Goal: Information Seeking & Learning: Check status

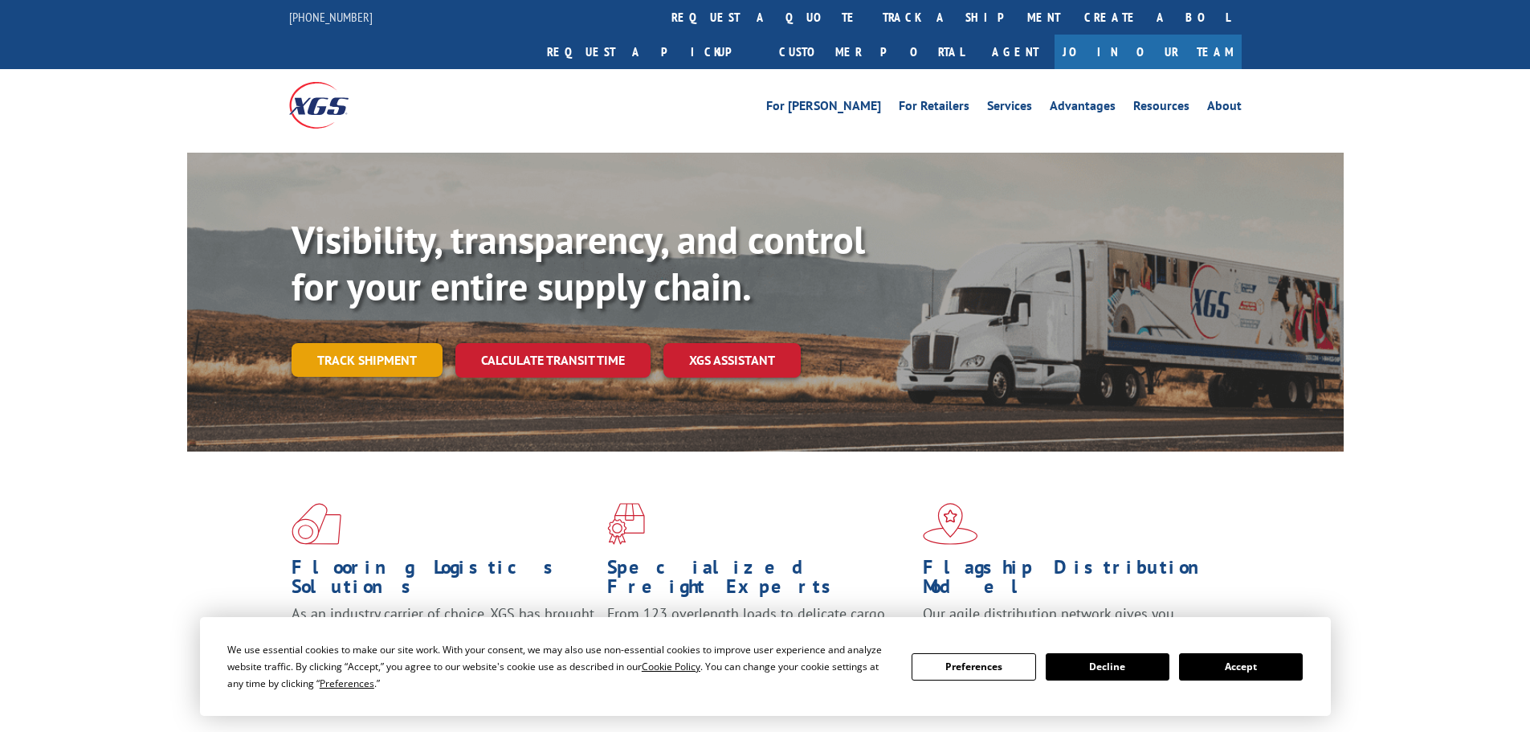
click at [386, 343] on link "Track shipment" at bounding box center [367, 360] width 151 height 34
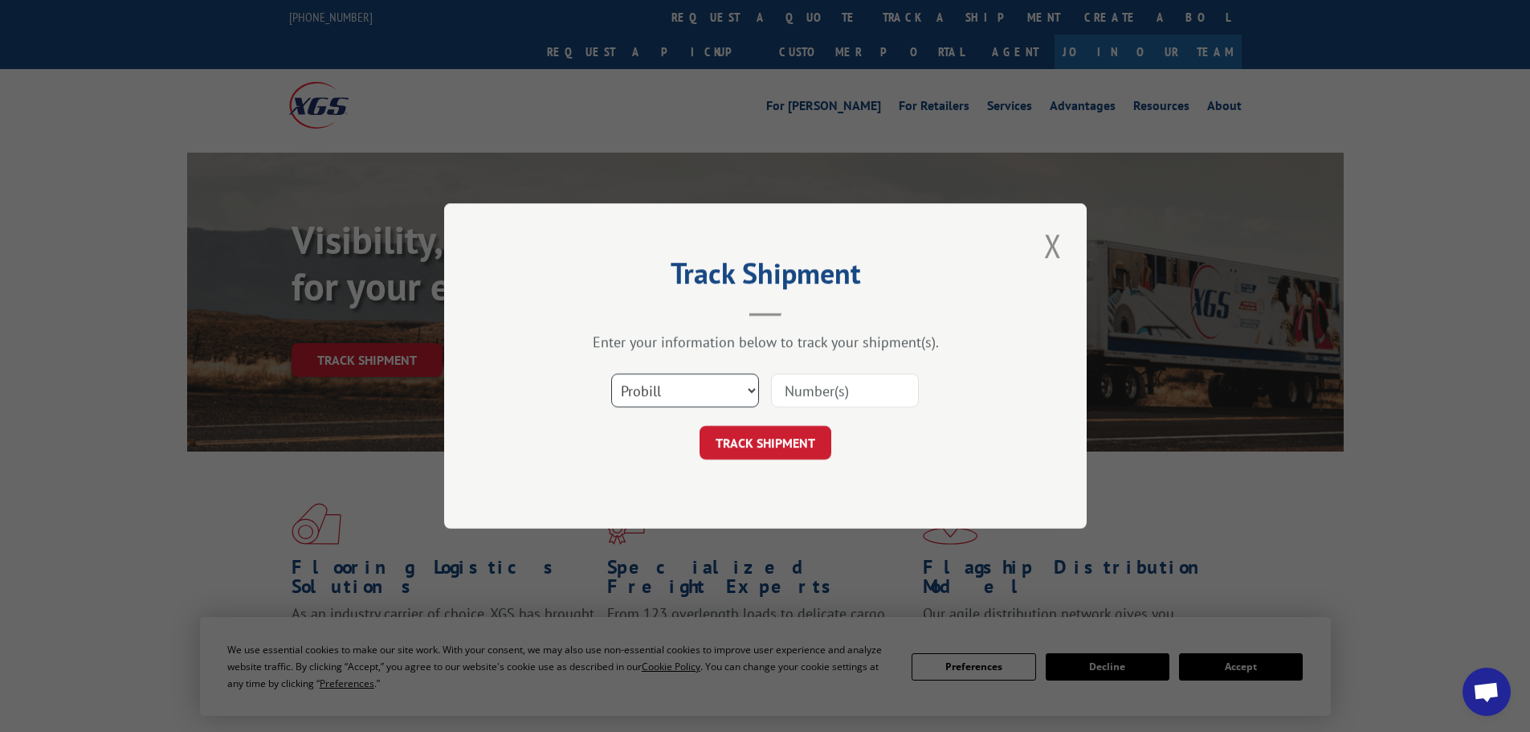
drag, startPoint x: 655, startPoint y: 379, endPoint x: 645, endPoint y: 406, distance: 29.2
click at [655, 388] on select "Select category... Probill BOL PO" at bounding box center [685, 391] width 148 height 34
select select "po"
click at [611, 374] on select "Select category... Probill BOL PO" at bounding box center [685, 391] width 148 height 34
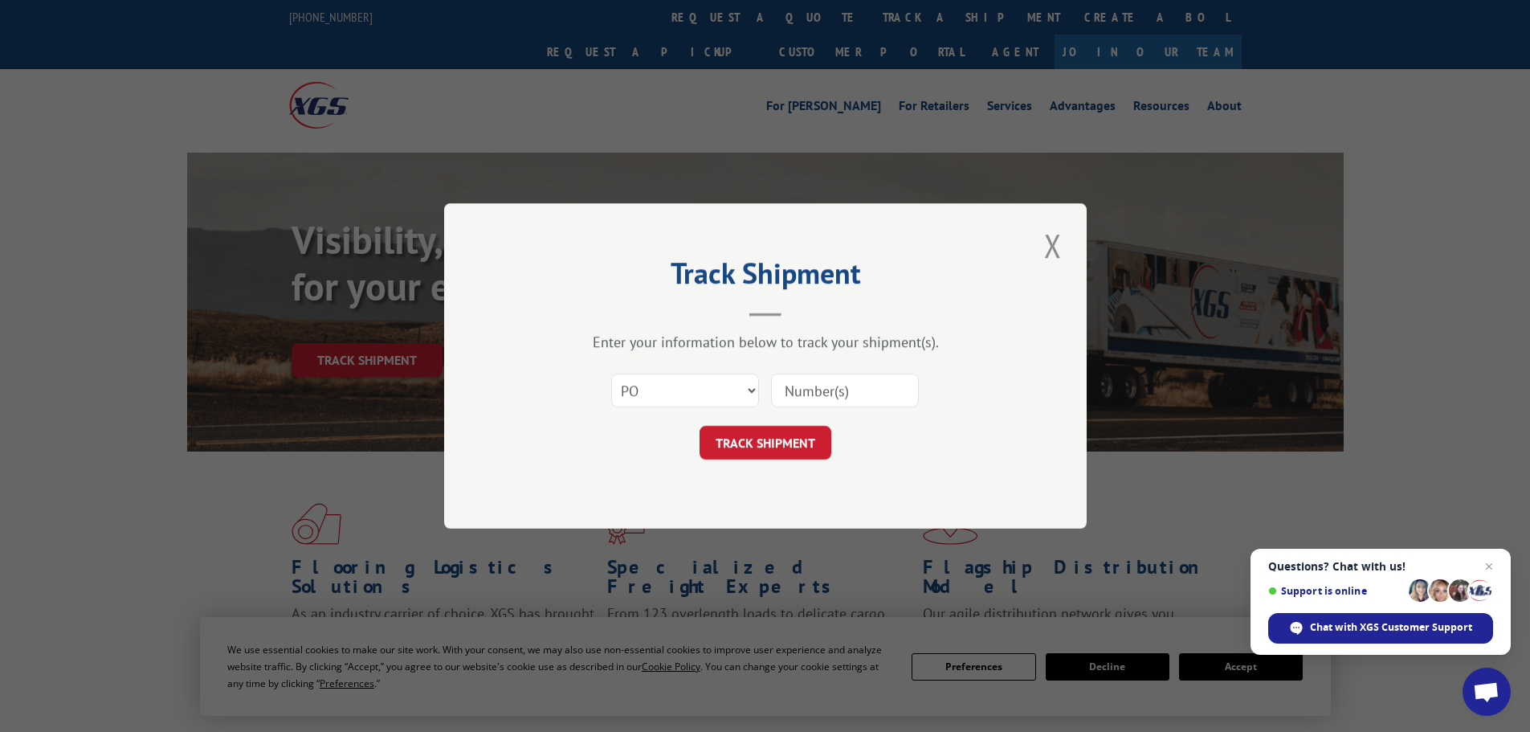
paste input "29521298"
type input "29521298"
drag, startPoint x: 783, startPoint y: 440, endPoint x: 786, endPoint y: 432, distance: 8.7
click at [783, 441] on button "TRACK SHIPMENT" at bounding box center [766, 443] width 132 height 34
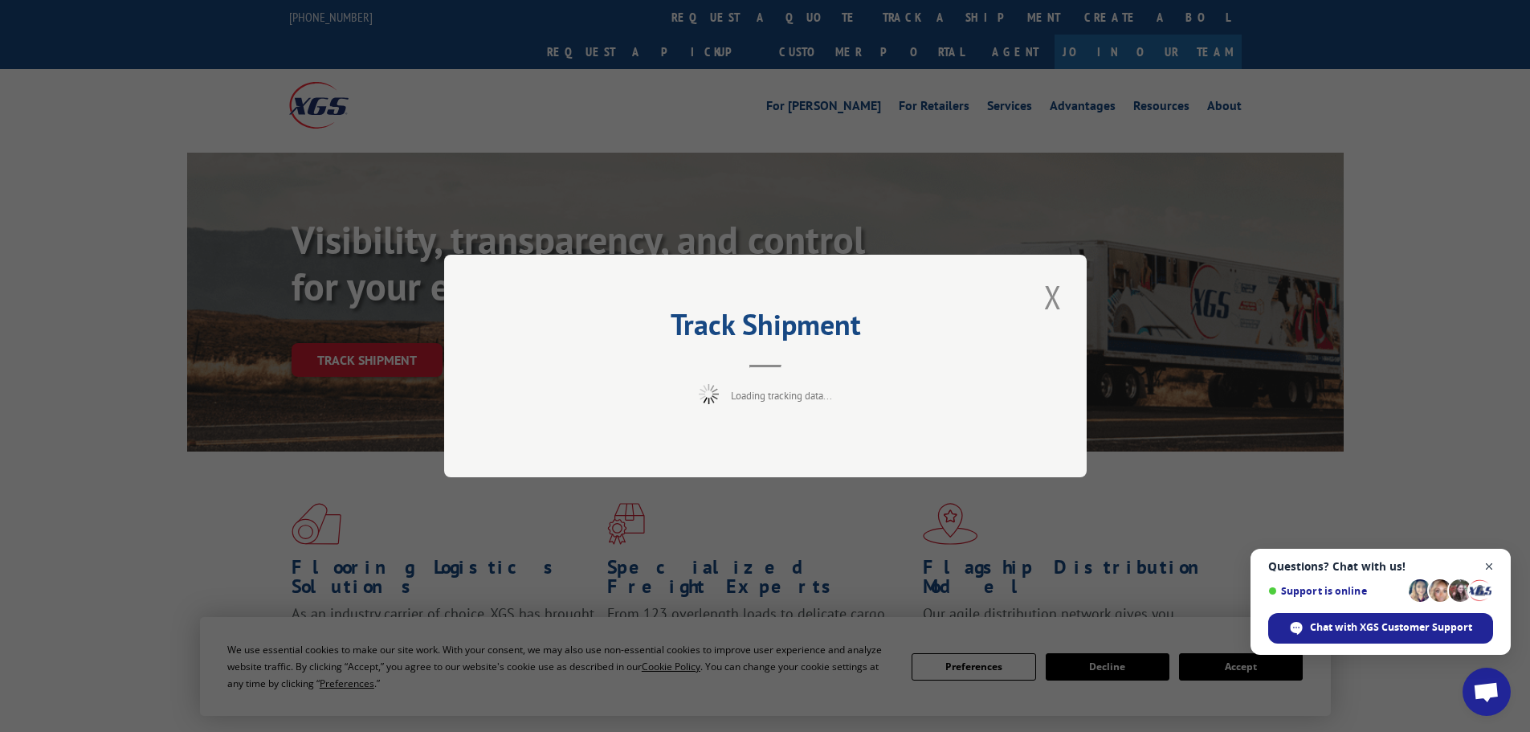
click at [1492, 565] on span "Open chat" at bounding box center [1490, 567] width 20 height 20
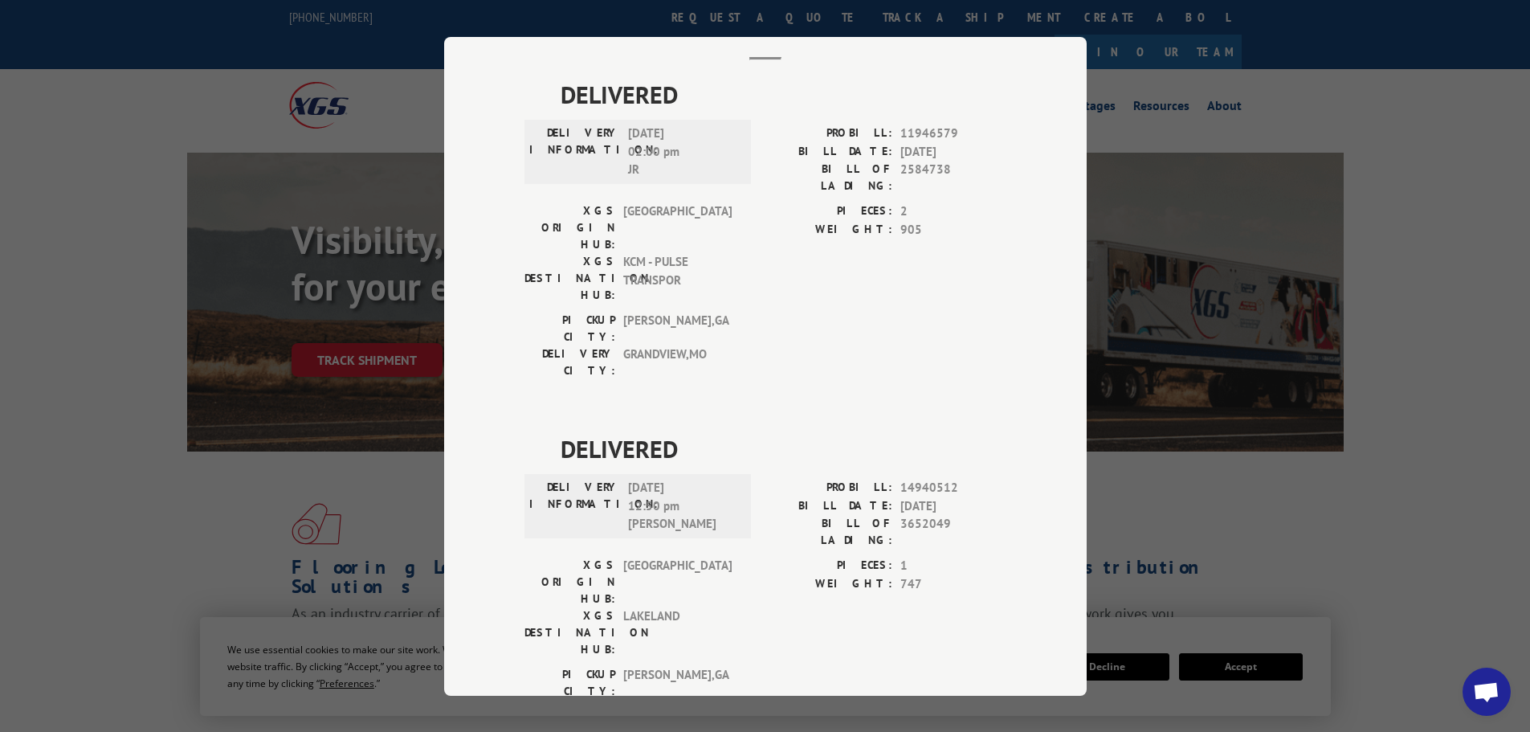
scroll to position [89, 0]
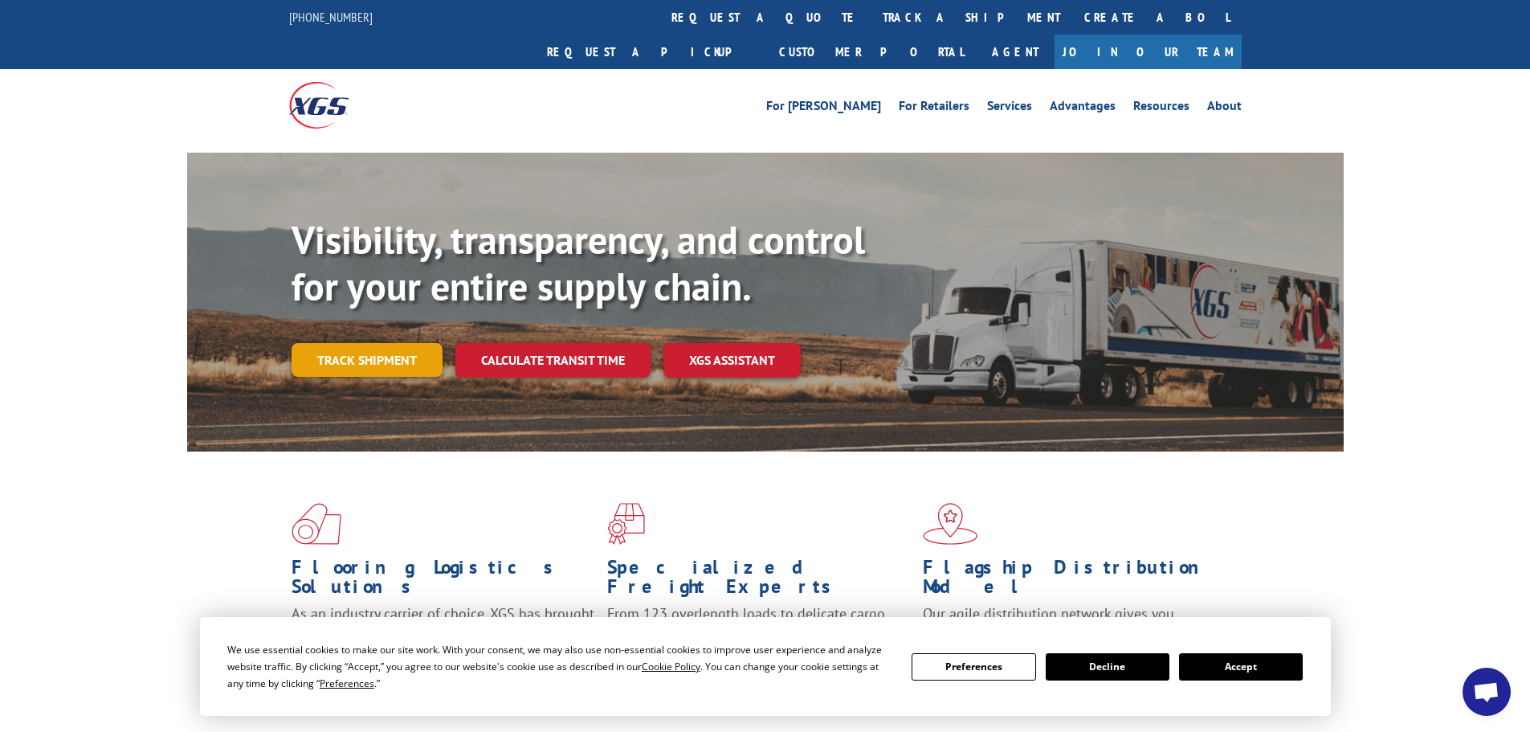
click at [359, 343] on link "Track shipment" at bounding box center [367, 360] width 151 height 34
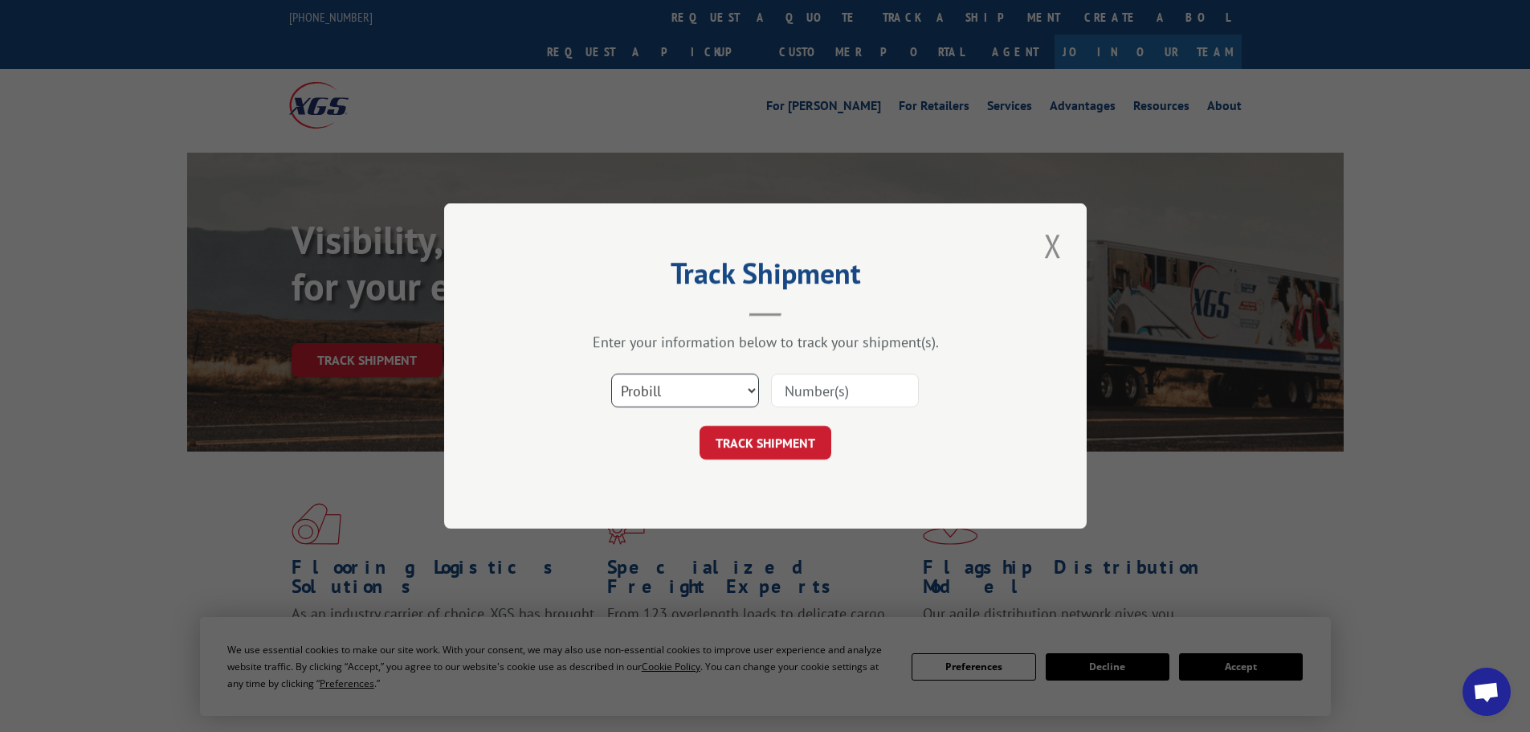
click at [647, 391] on select "Select category... Probill BOL PO" at bounding box center [685, 391] width 148 height 34
select select "po"
click at [611, 374] on select "Select category... Probill BOL PO" at bounding box center [685, 391] width 148 height 34
paste input "29521308"
type input "29521308"
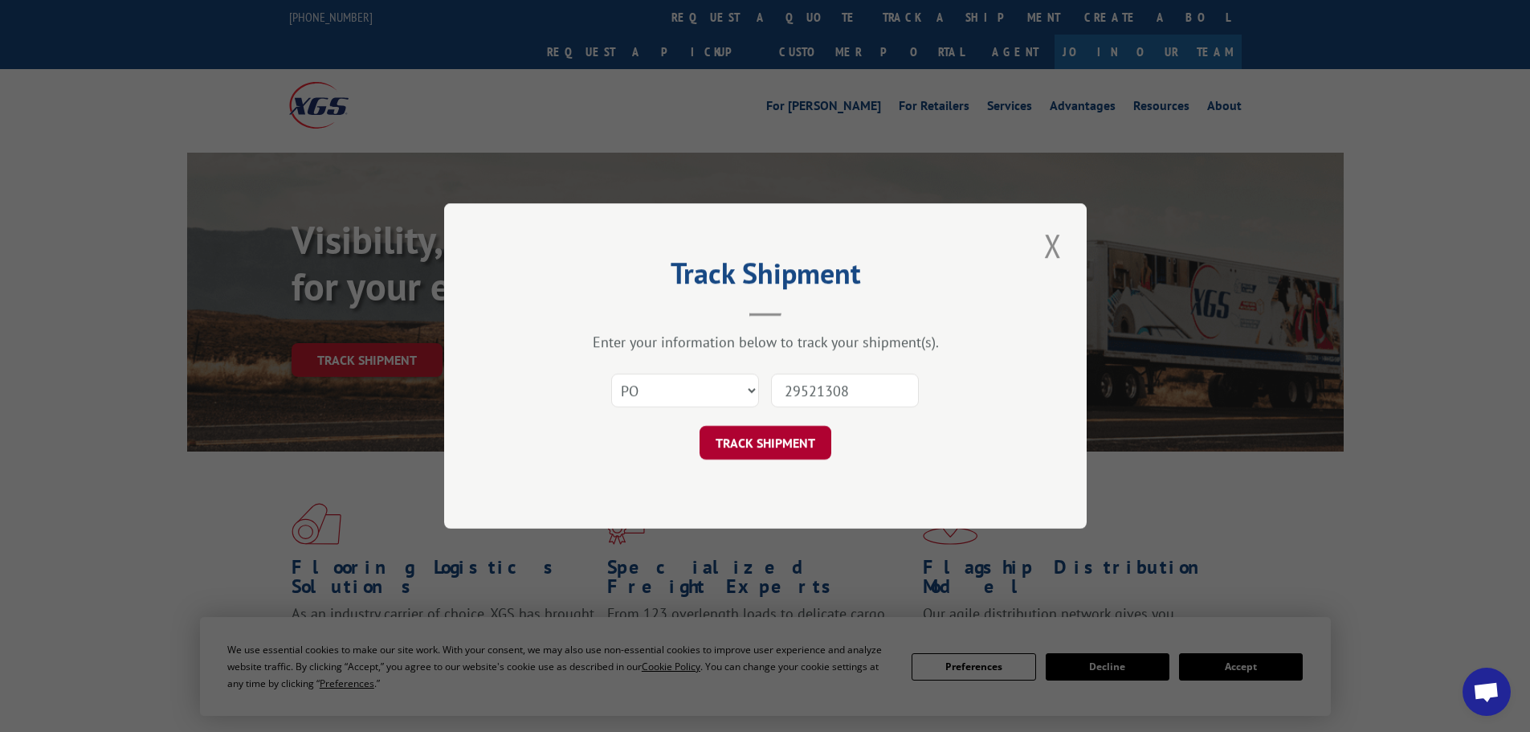
click at [761, 444] on button "TRACK SHIPMENT" at bounding box center [766, 443] width 132 height 34
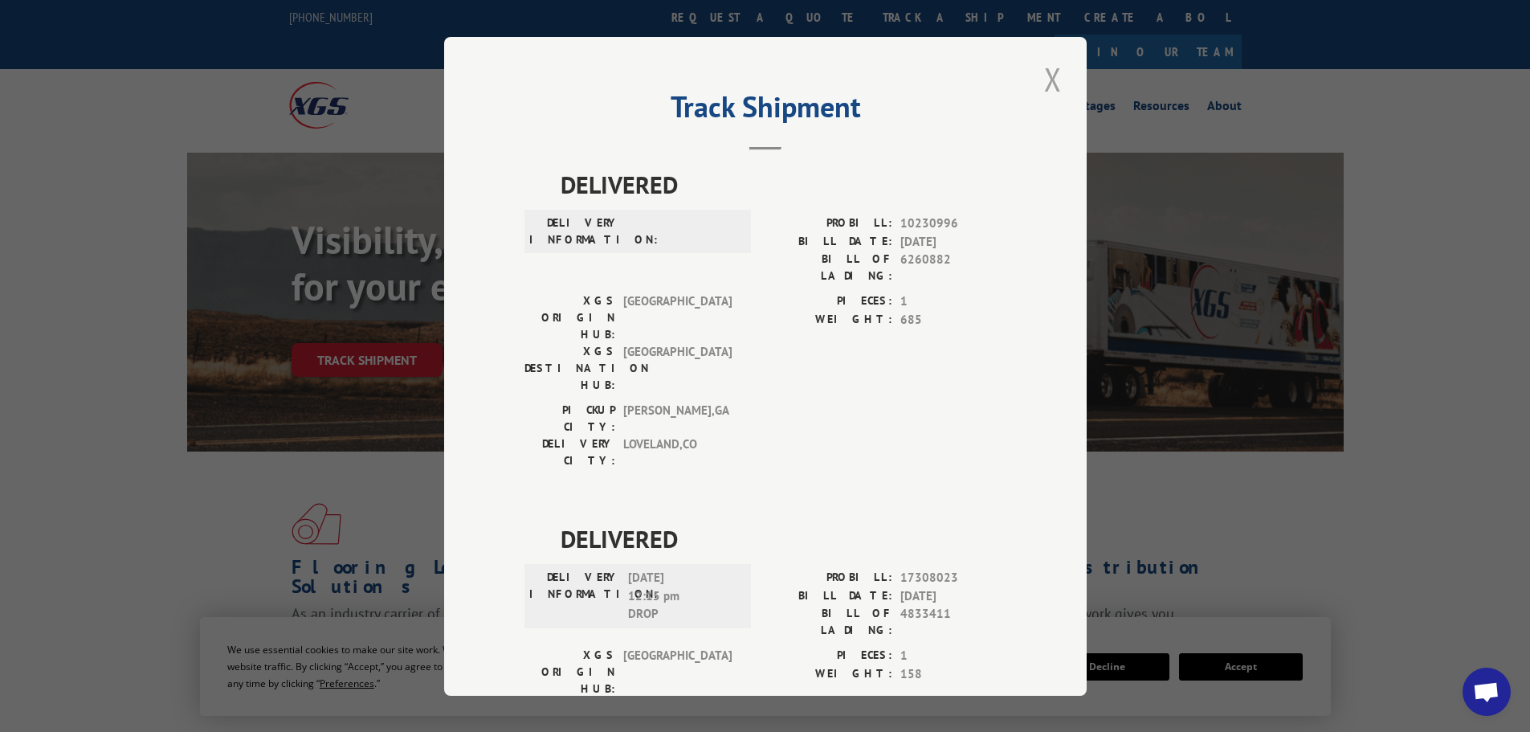
click at [1048, 79] on button "Close modal" at bounding box center [1052, 79] width 27 height 44
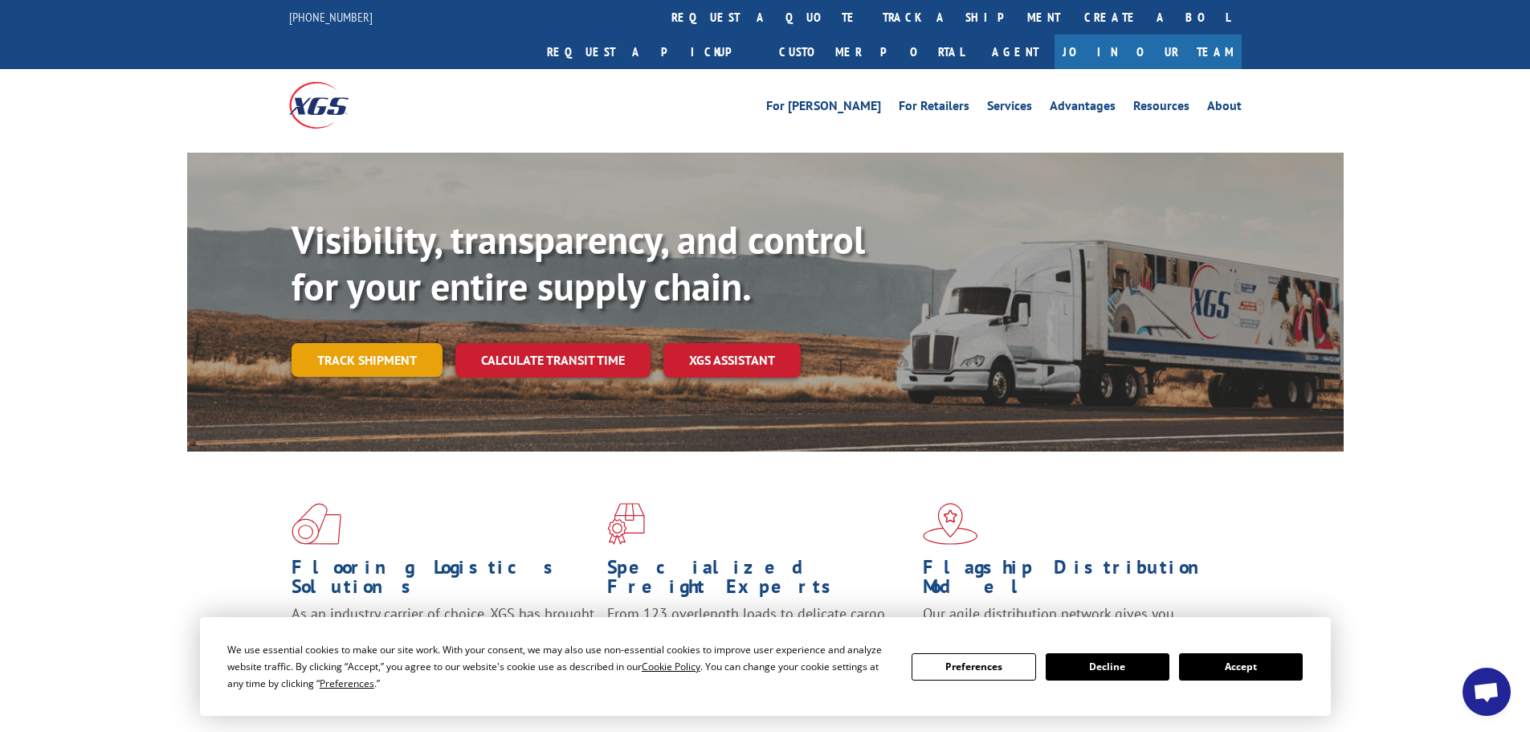
click at [411, 343] on link "Track shipment" at bounding box center [367, 360] width 151 height 34
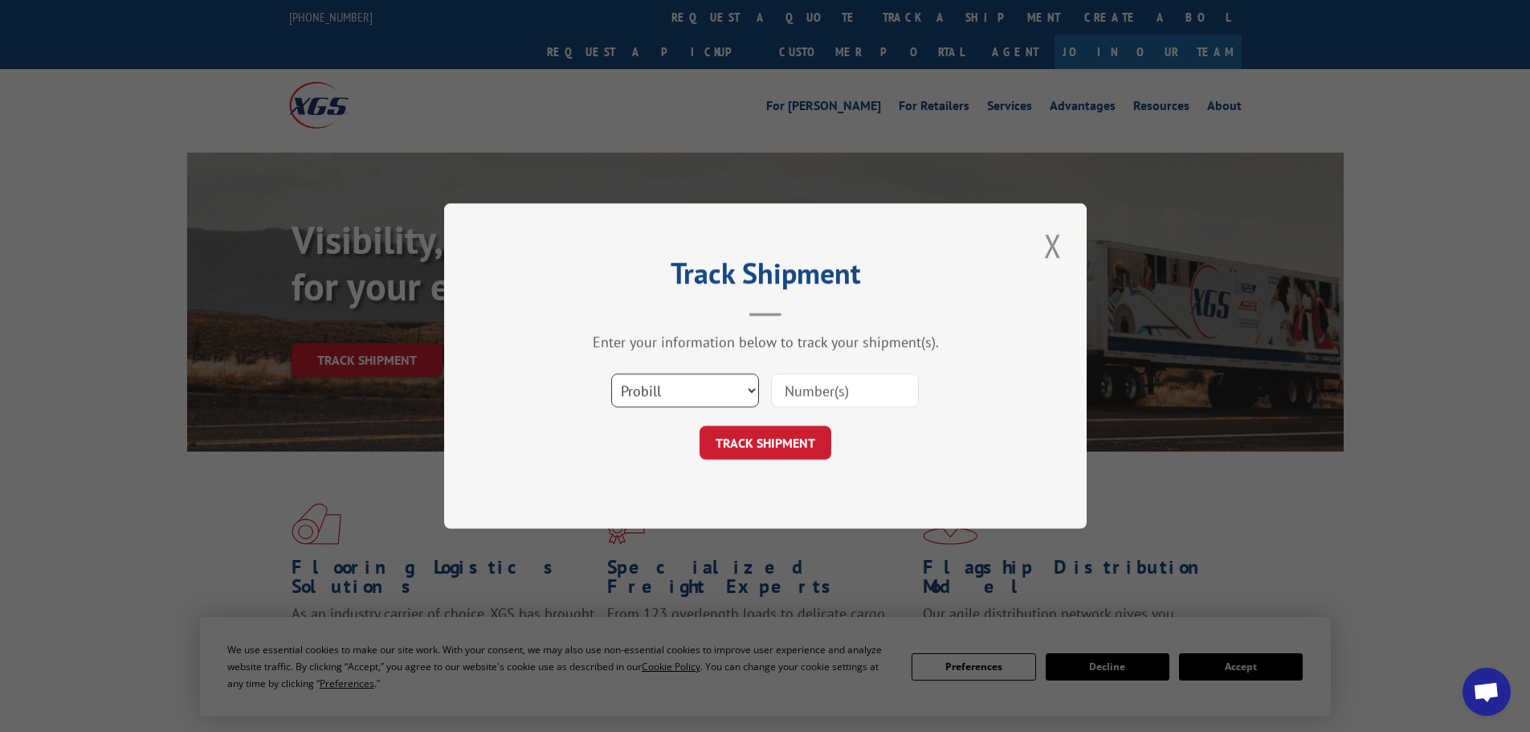
click at [690, 389] on select "Select category... Probill BOL PO" at bounding box center [685, 391] width 148 height 34
select select "po"
click at [611, 374] on select "Select category... Probill BOL PO" at bounding box center [685, 391] width 148 height 34
paste input "29521310"
type input "29521310"
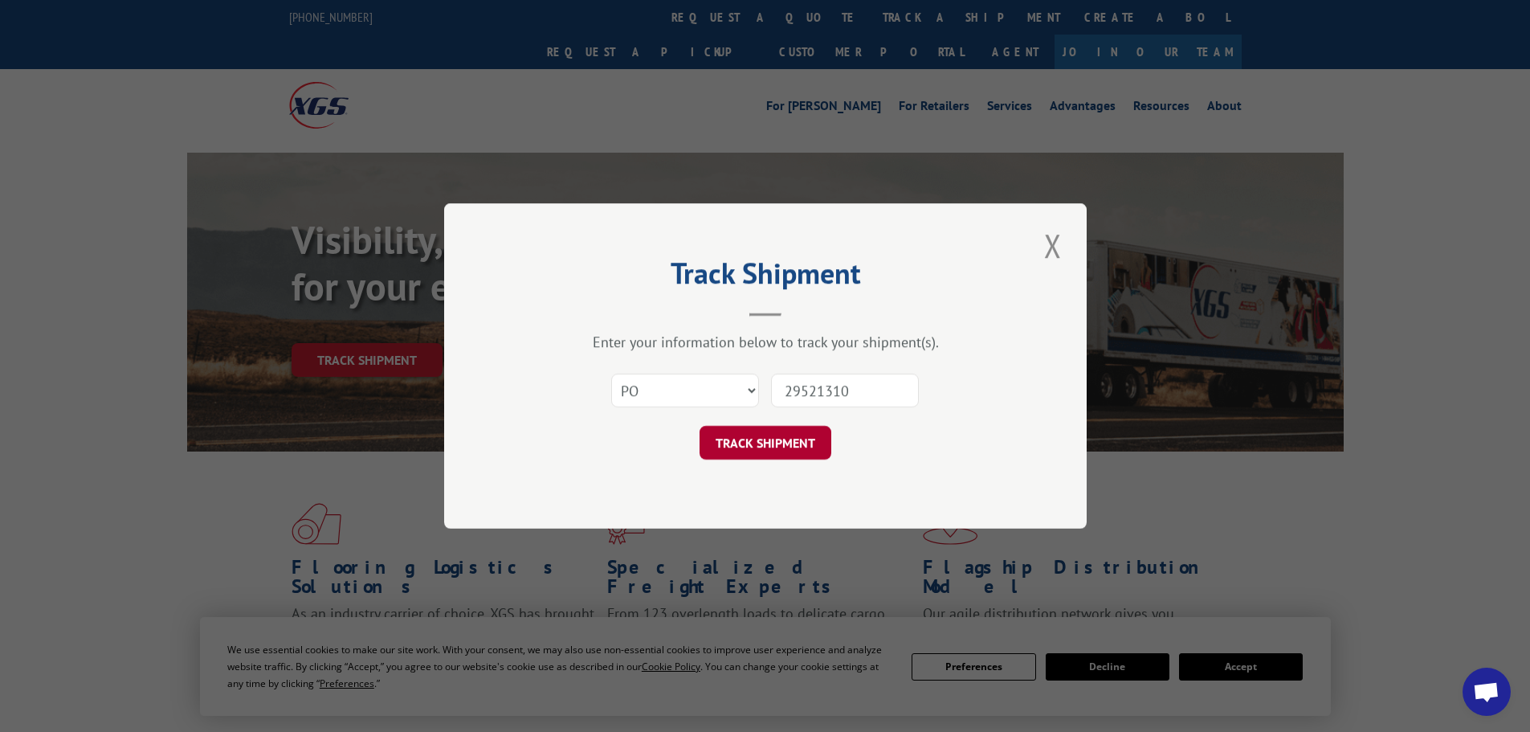
click at [789, 448] on button "TRACK SHIPMENT" at bounding box center [766, 443] width 132 height 34
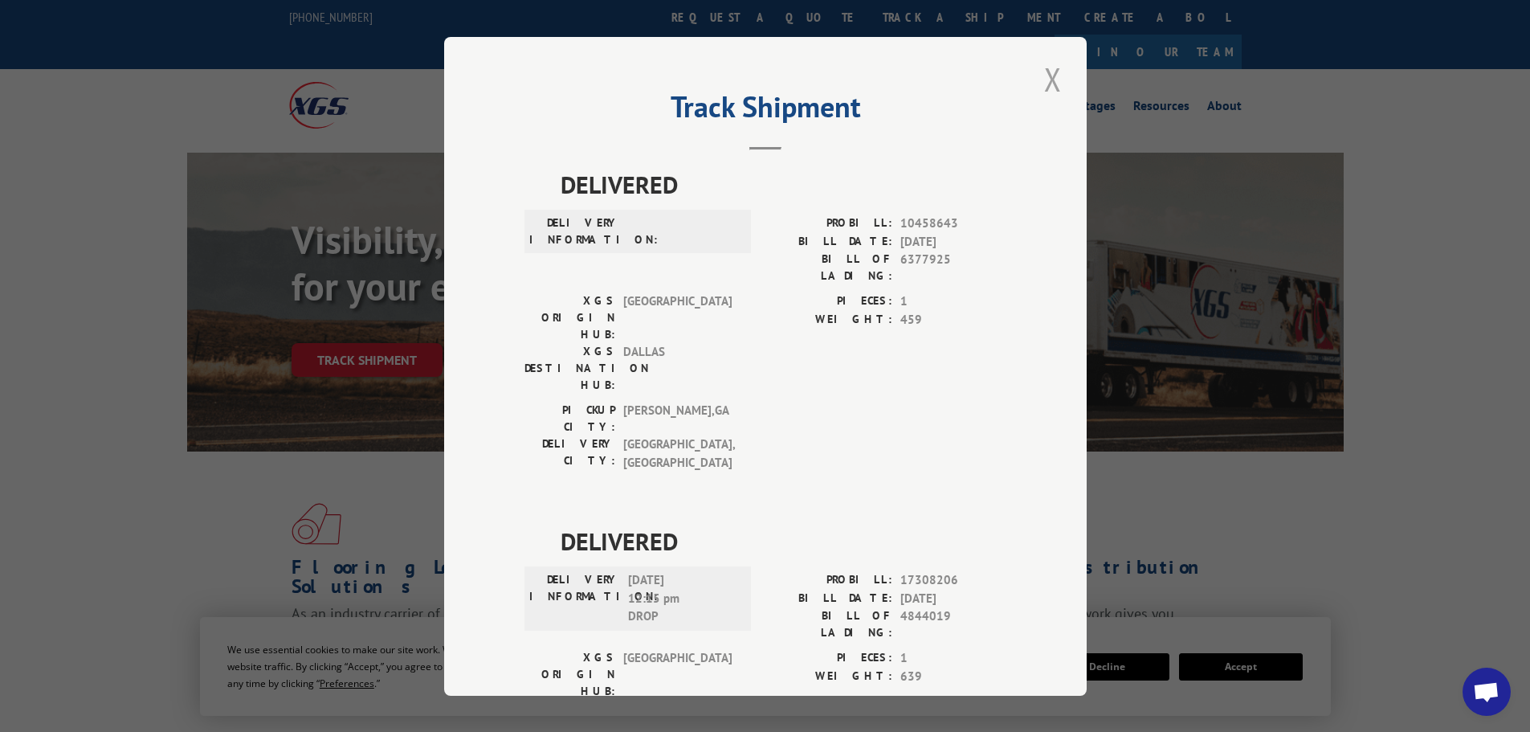
click at [1046, 76] on button "Close modal" at bounding box center [1052, 79] width 27 height 44
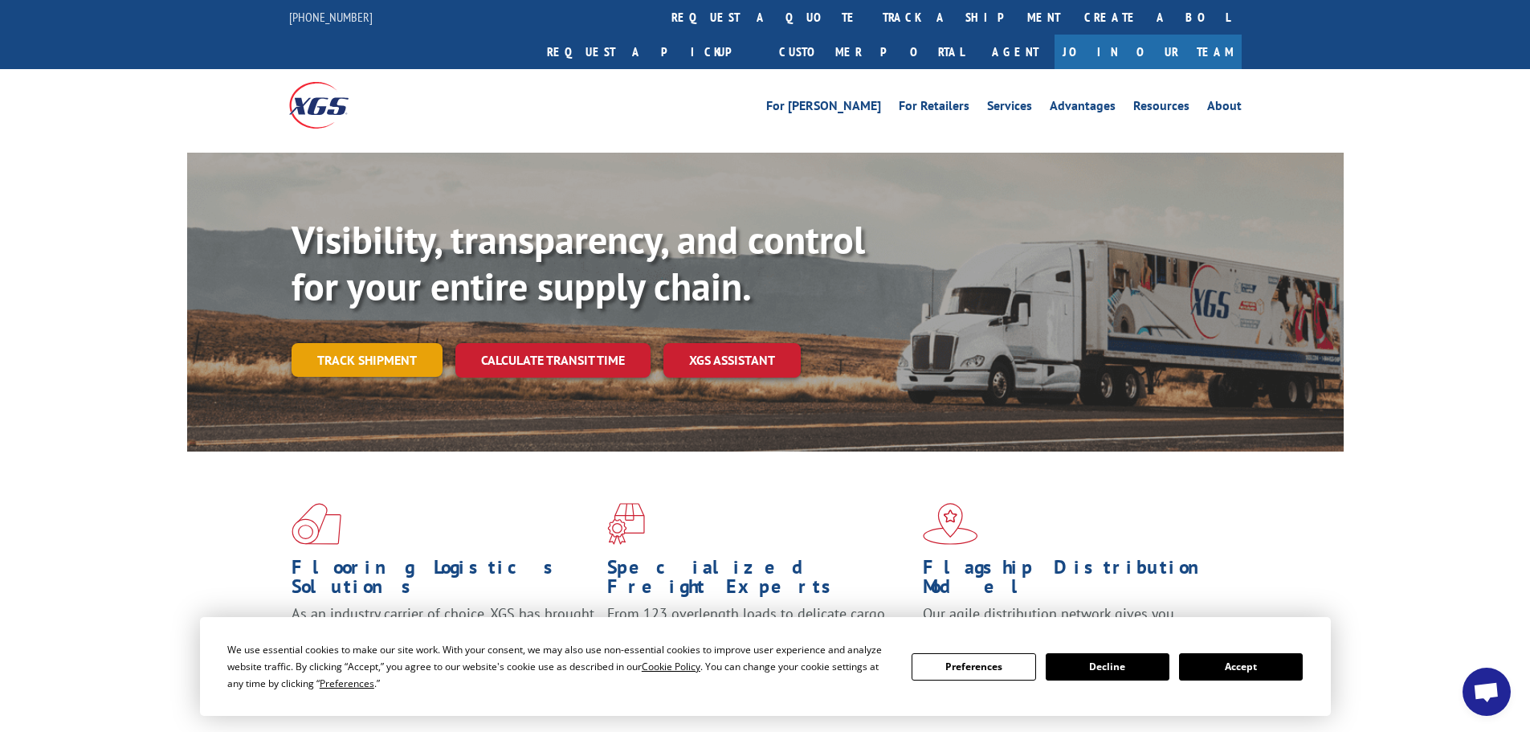
click at [392, 343] on link "Track shipment" at bounding box center [367, 360] width 151 height 34
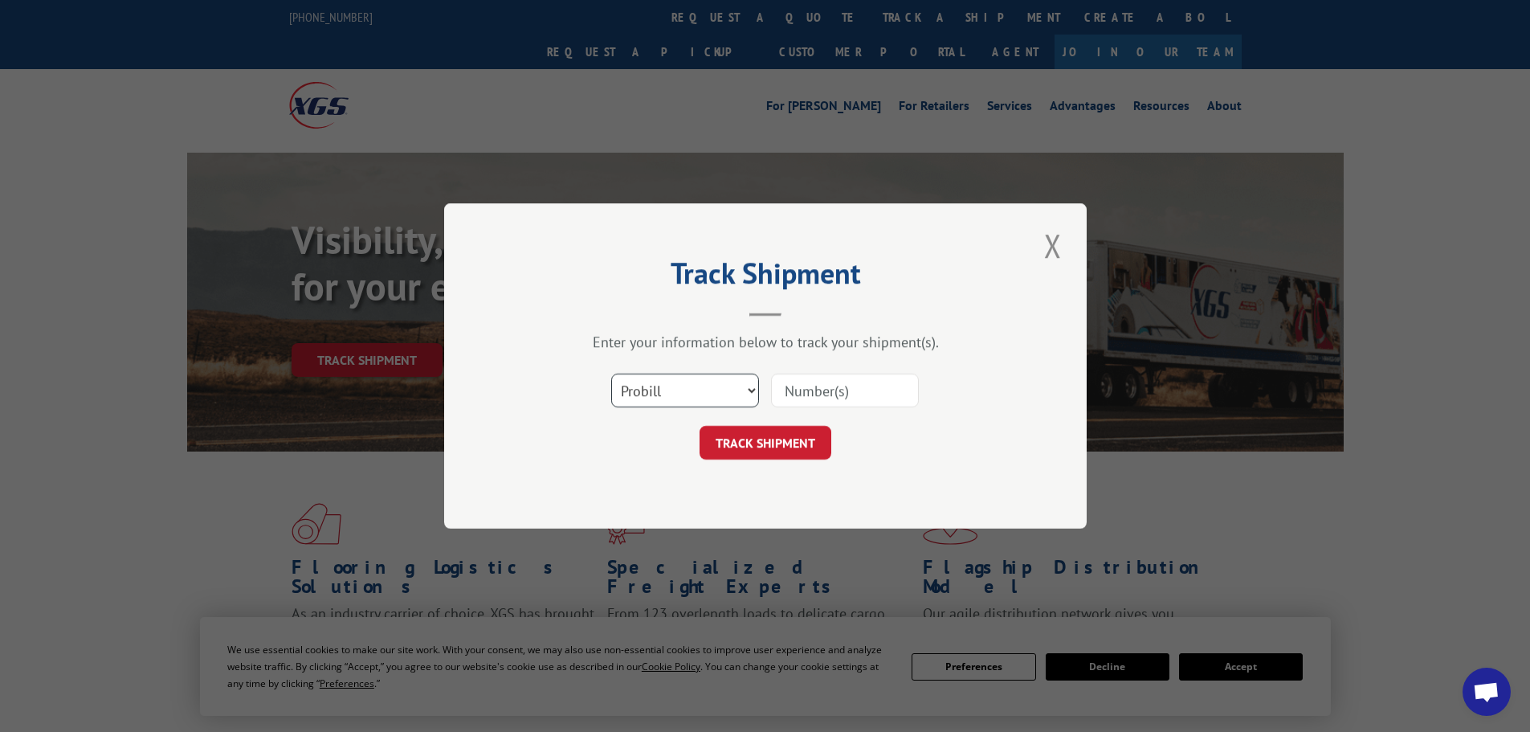
click at [627, 395] on select "Select category... Probill BOL PO" at bounding box center [685, 391] width 148 height 34
select select "po"
click at [611, 374] on select "Select category... Probill BOL PO" at bounding box center [685, 391] width 148 height 34
paste input "29521296"
type input "29521296"
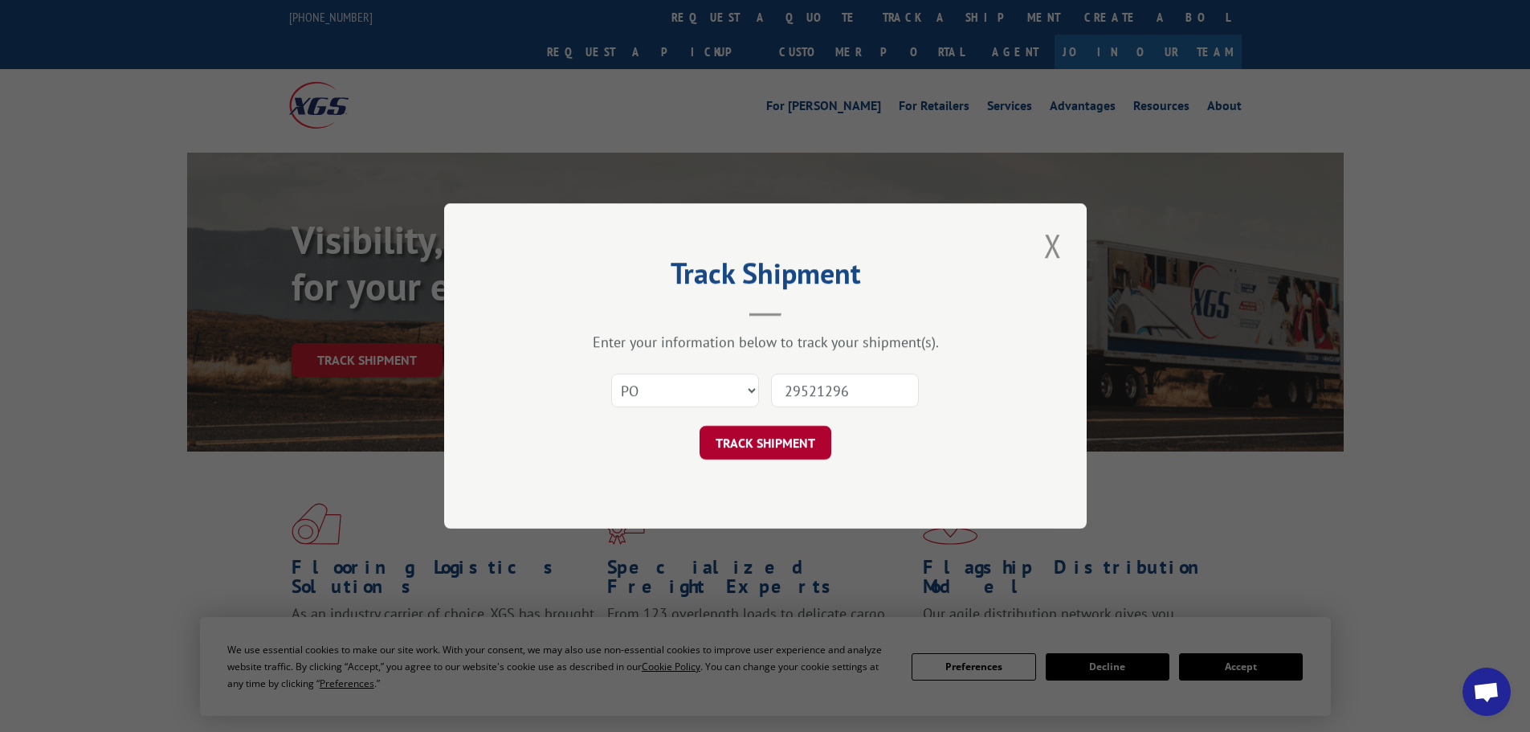
click at [800, 439] on button "TRACK SHIPMENT" at bounding box center [766, 443] width 132 height 34
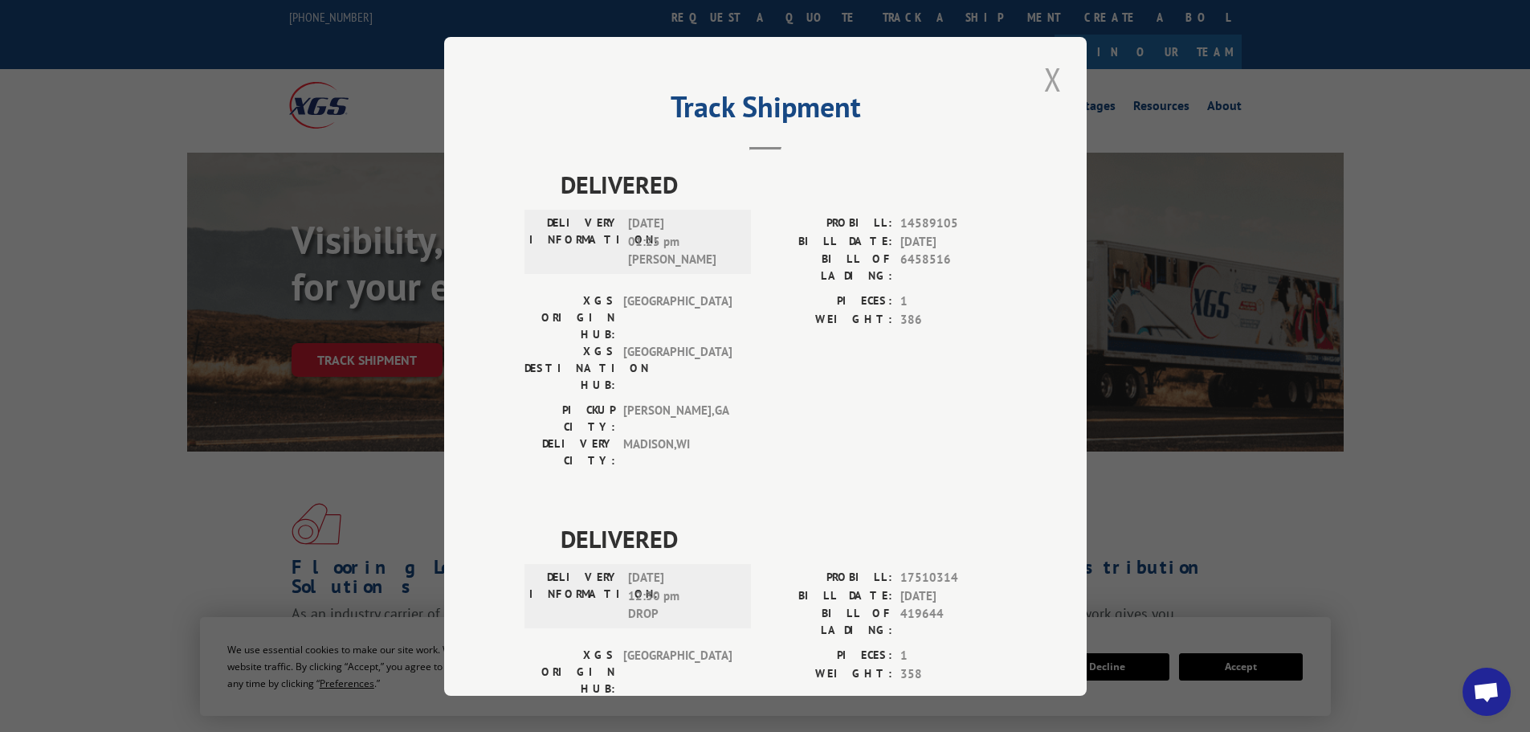
click at [1051, 74] on button "Close modal" at bounding box center [1052, 79] width 27 height 44
